Goal: Information Seeking & Learning: Learn about a topic

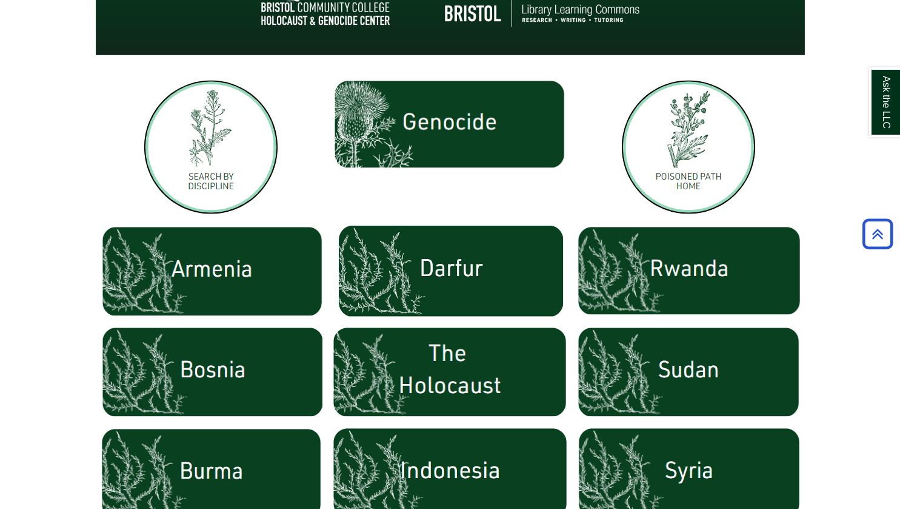
scroll to position [346, 0]
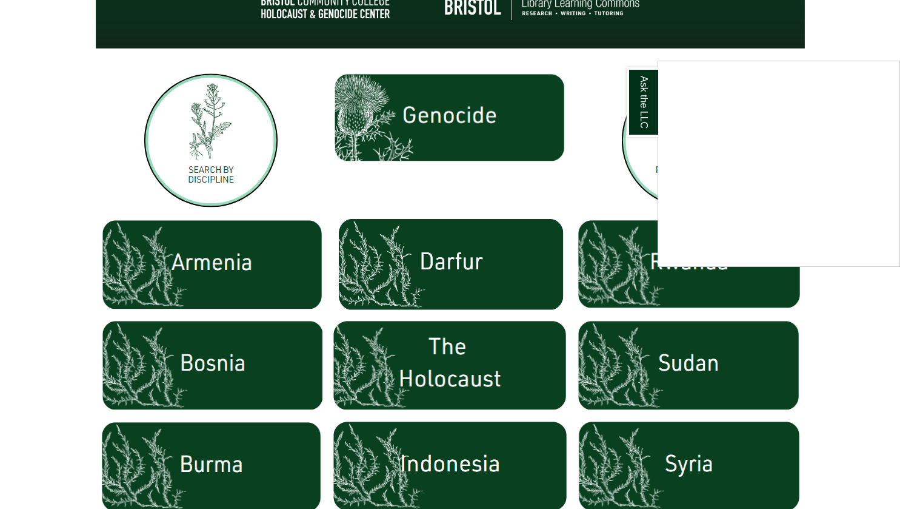
click at [858, 391] on div "Ask the LLC" at bounding box center [450, 254] width 900 height 509
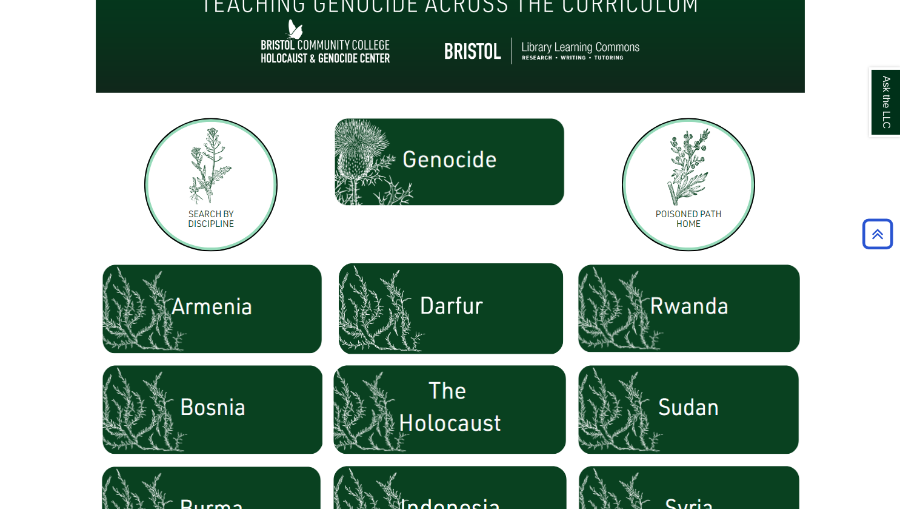
scroll to position [286, 0]
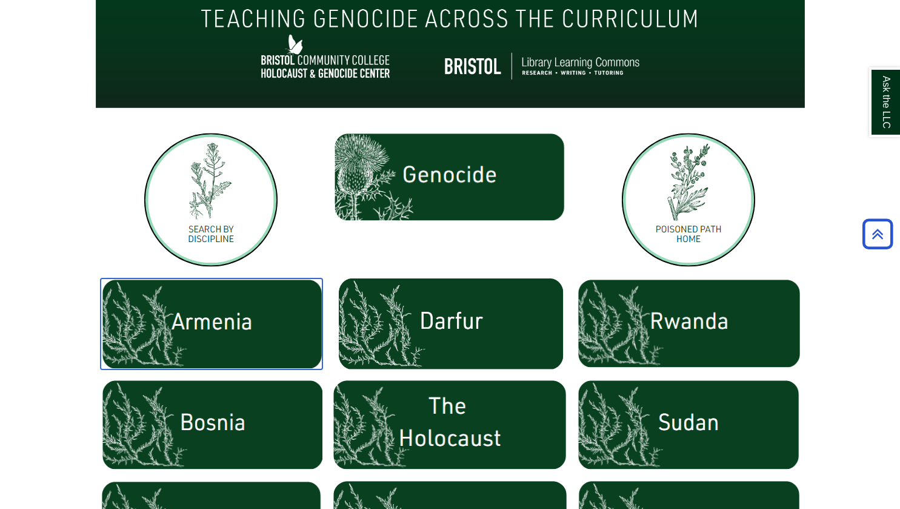
click at [210, 326] on img at bounding box center [212, 323] width 222 height 91
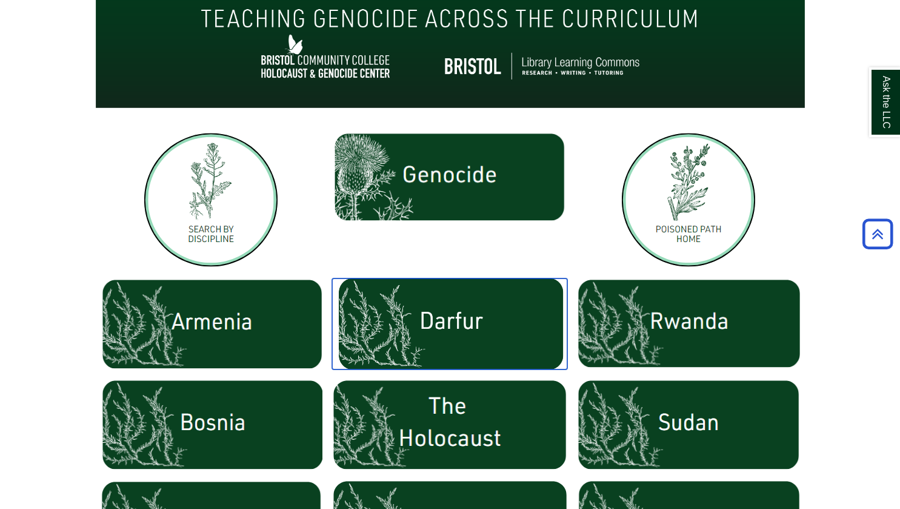
click at [459, 353] on img at bounding box center [449, 323] width 235 height 91
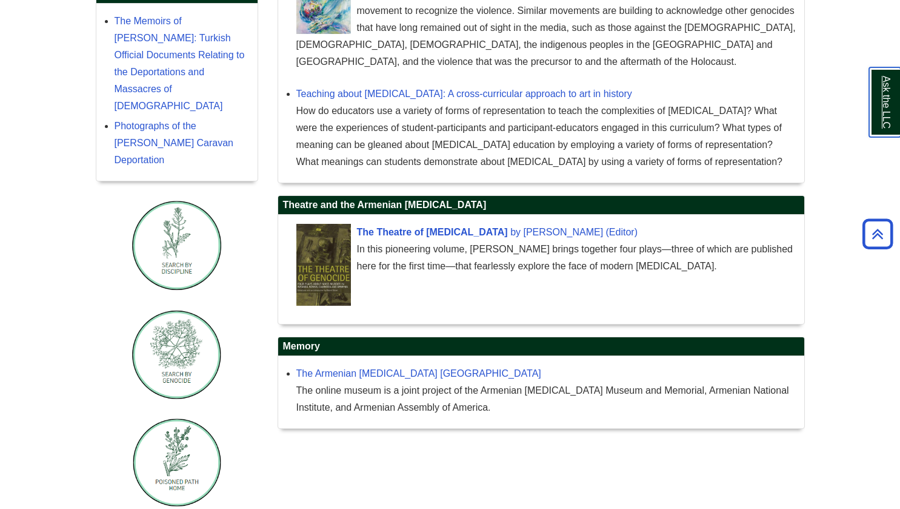
scroll to position [956, 0]
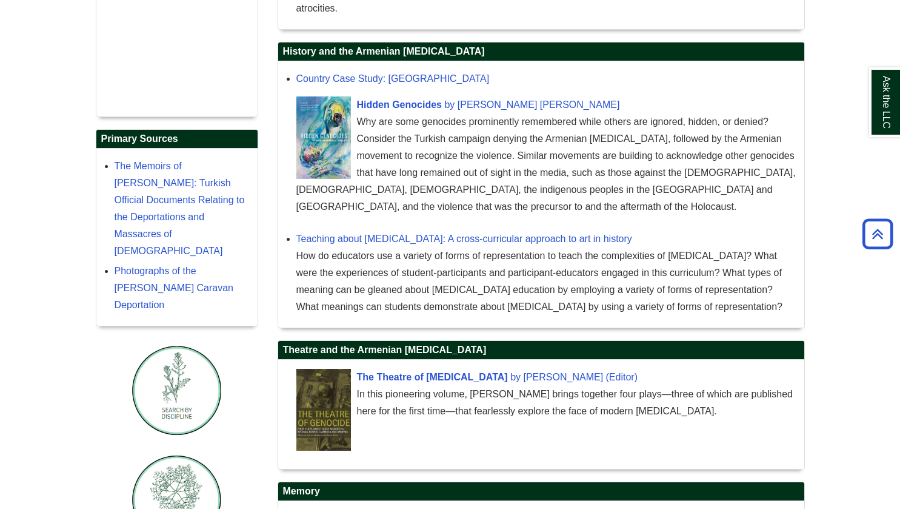
scroll to position [762, 0]
